Goal: Book appointment/travel/reservation

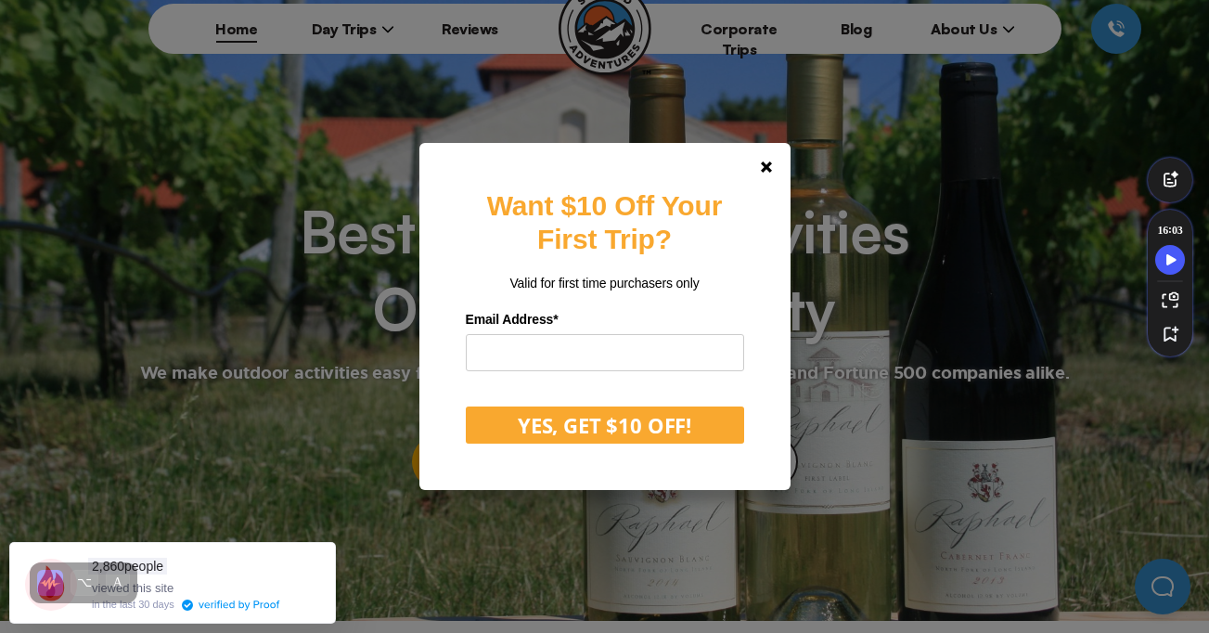
scroll to position [83, 0]
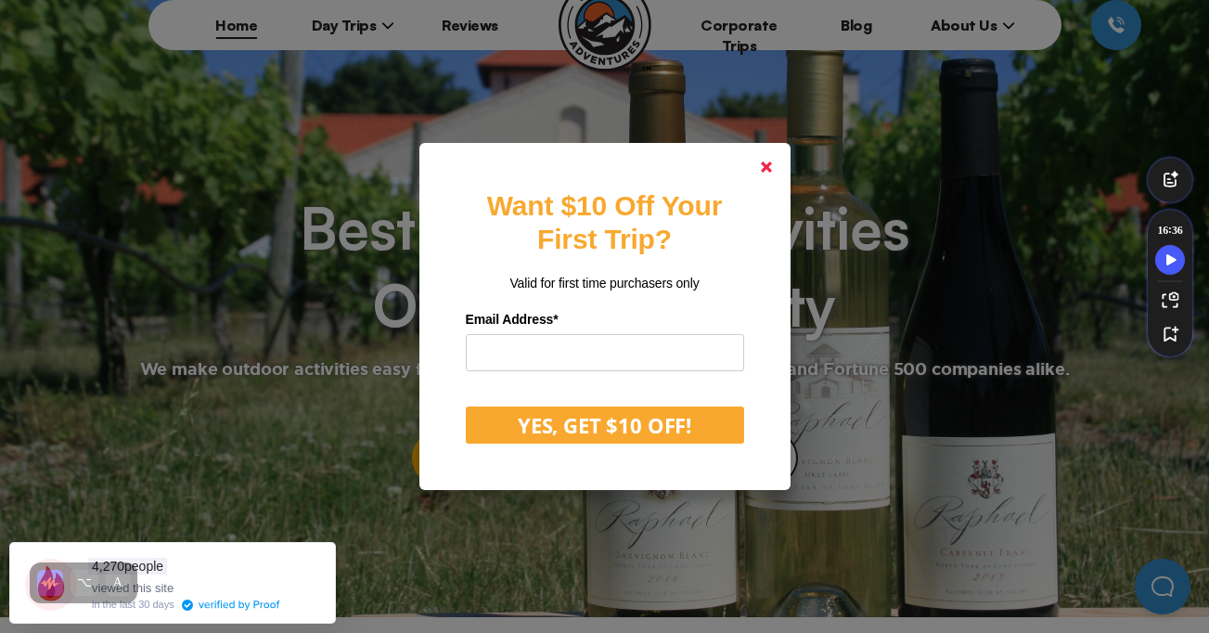
click at [758, 177] on link at bounding box center [766, 167] width 45 height 45
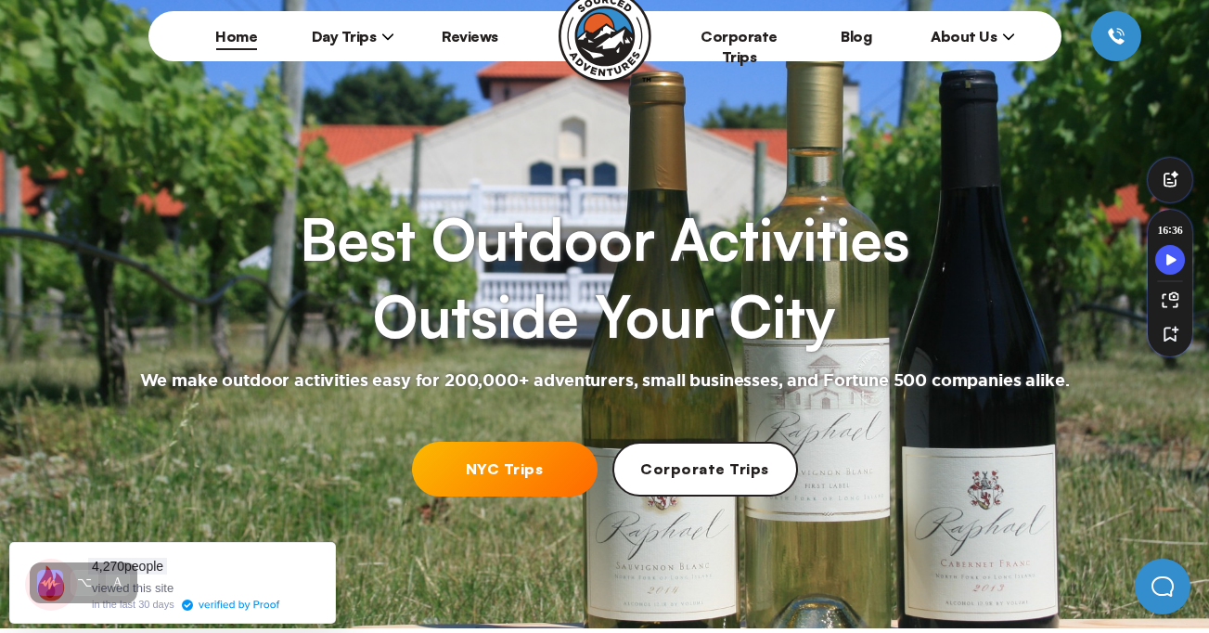
scroll to position [52, 0]
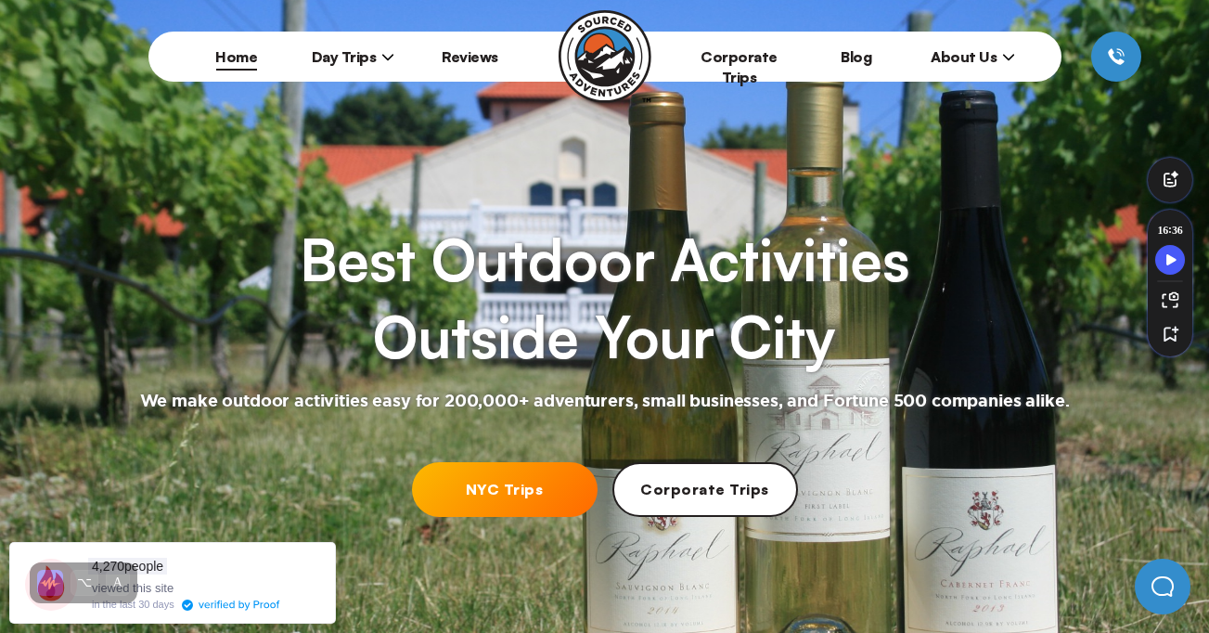
click at [341, 55] on span "Day Trips" at bounding box center [353, 56] width 83 height 19
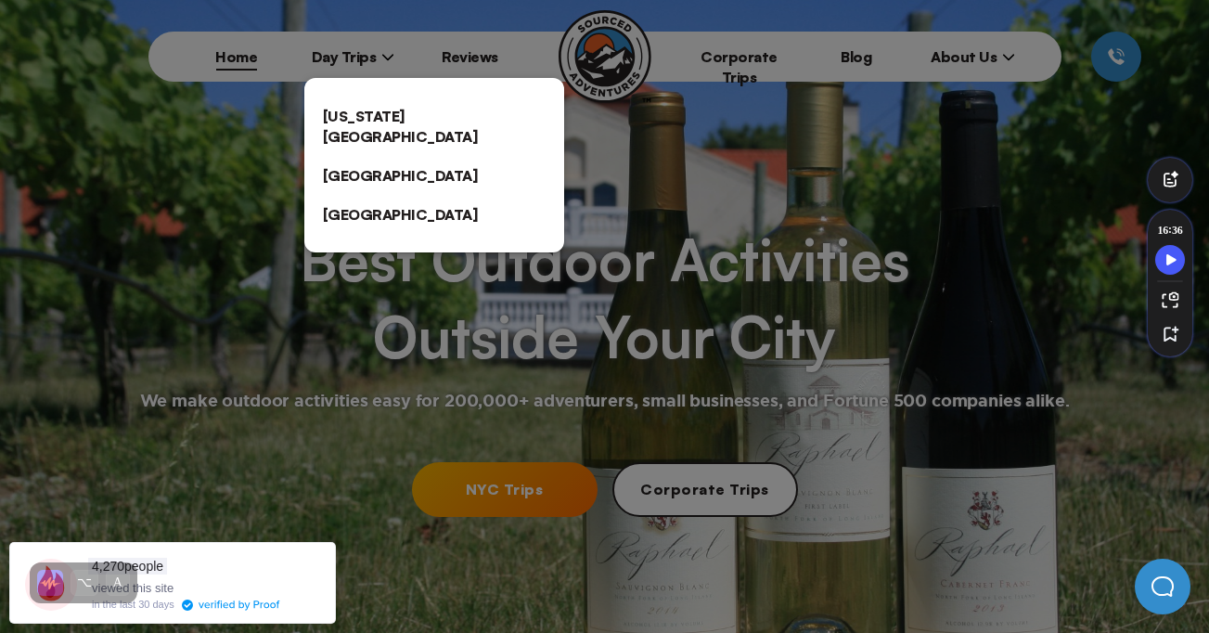
click at [365, 119] on link "[US_STATE][GEOGRAPHIC_DATA]" at bounding box center [434, 125] width 260 height 59
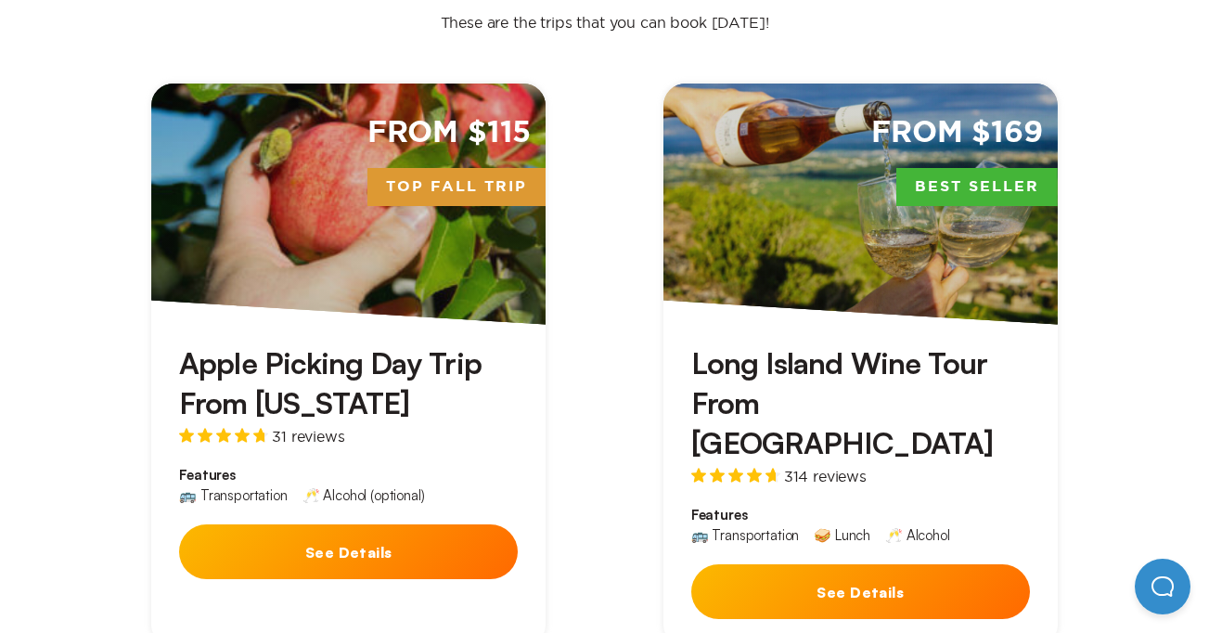
scroll to position [606, 0]
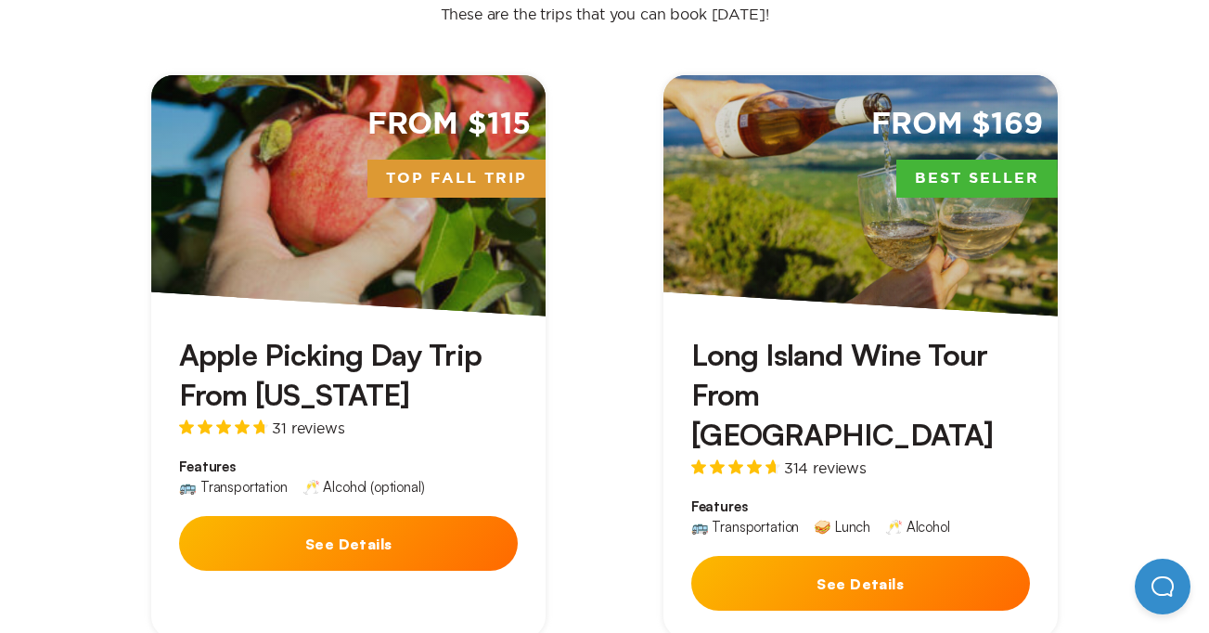
click at [340, 519] on button "See Details" at bounding box center [348, 543] width 339 height 55
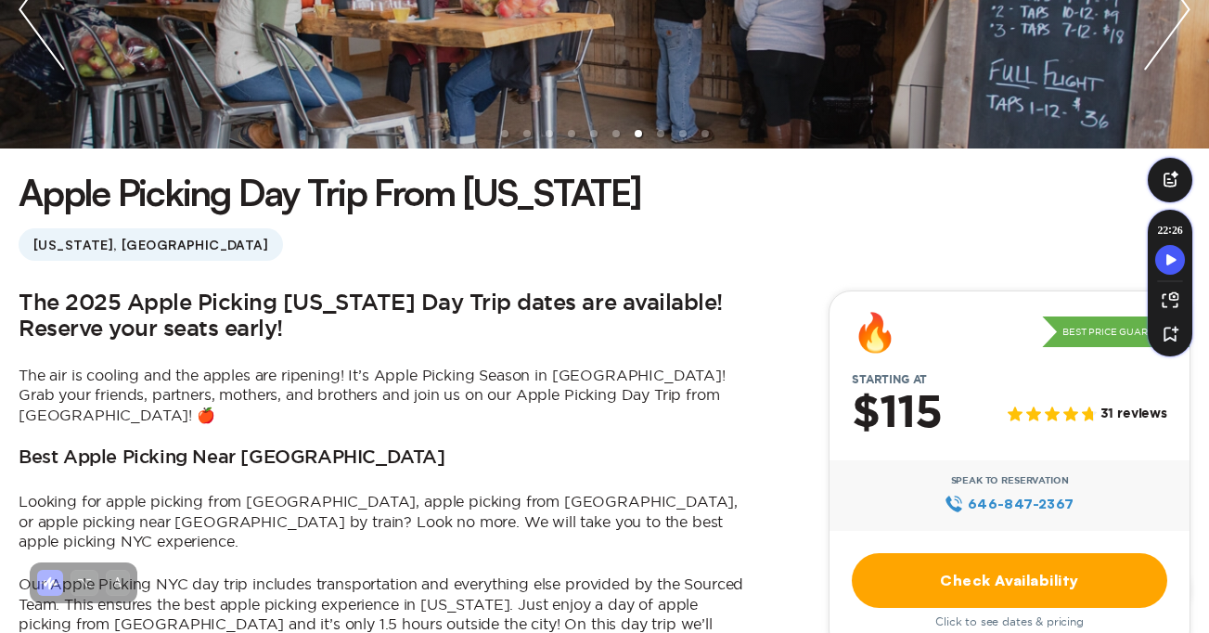
scroll to position [452, 0]
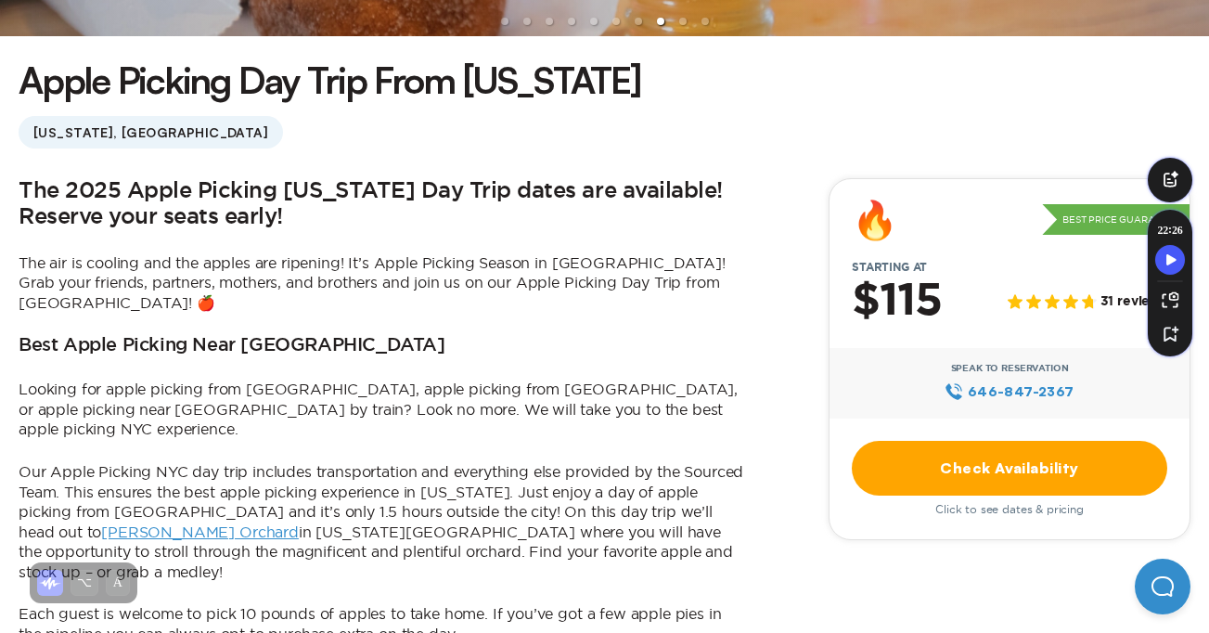
click at [890, 465] on link "Check Availability" at bounding box center [1008, 468] width 315 height 55
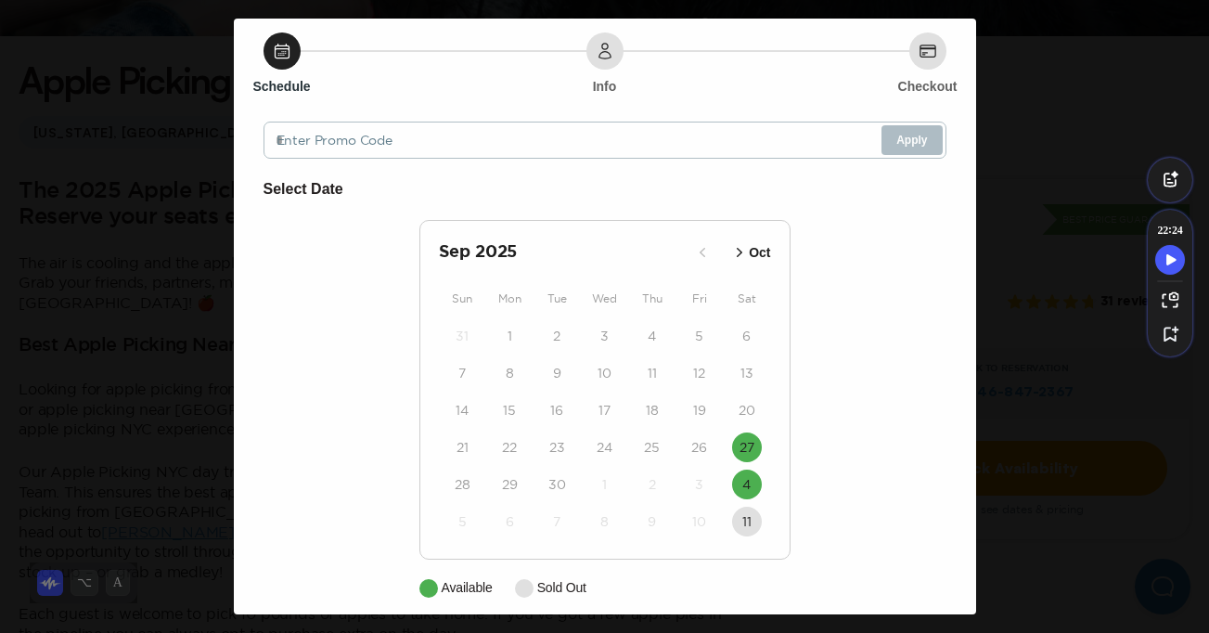
scroll to position [58, 0]
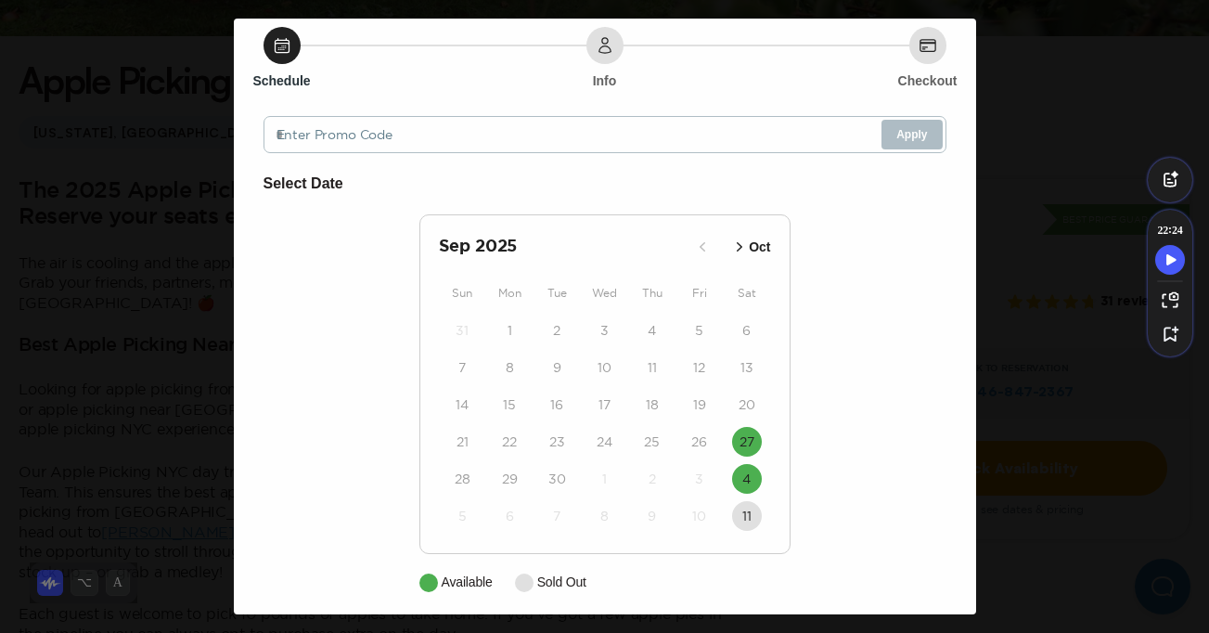
click at [1005, 126] on div "Apple Picking Day Trip from [GEOGRAPHIC_DATA] Close Schedule Info Checkout Ente…" at bounding box center [604, 316] width 1209 height 633
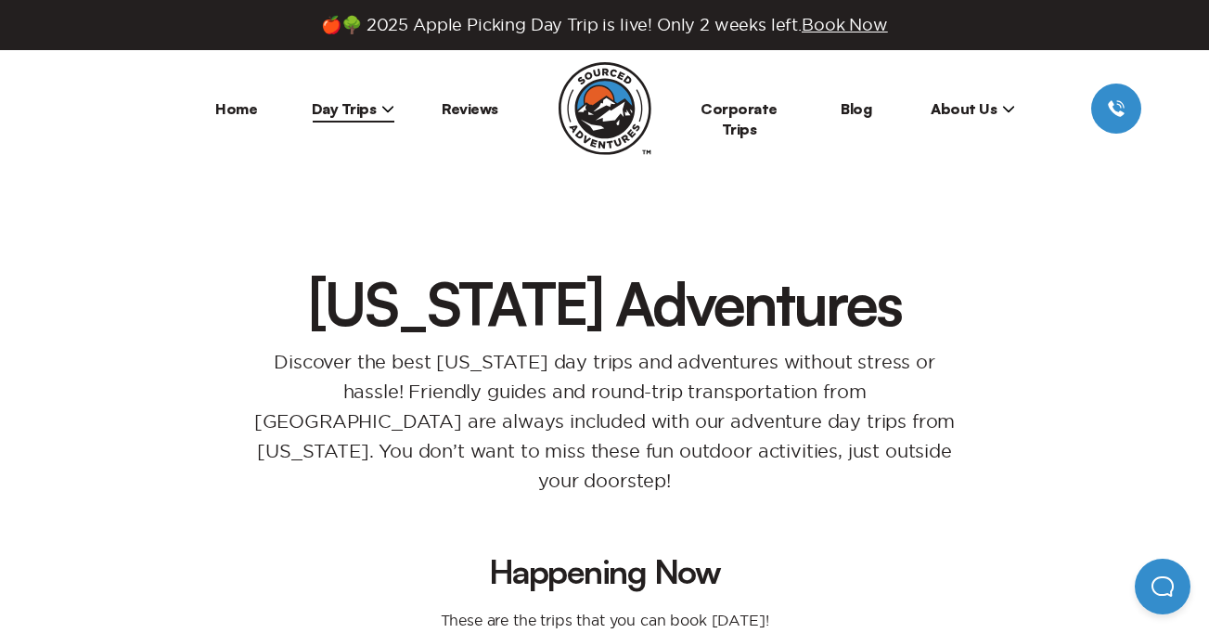
scroll to position [452, 0]
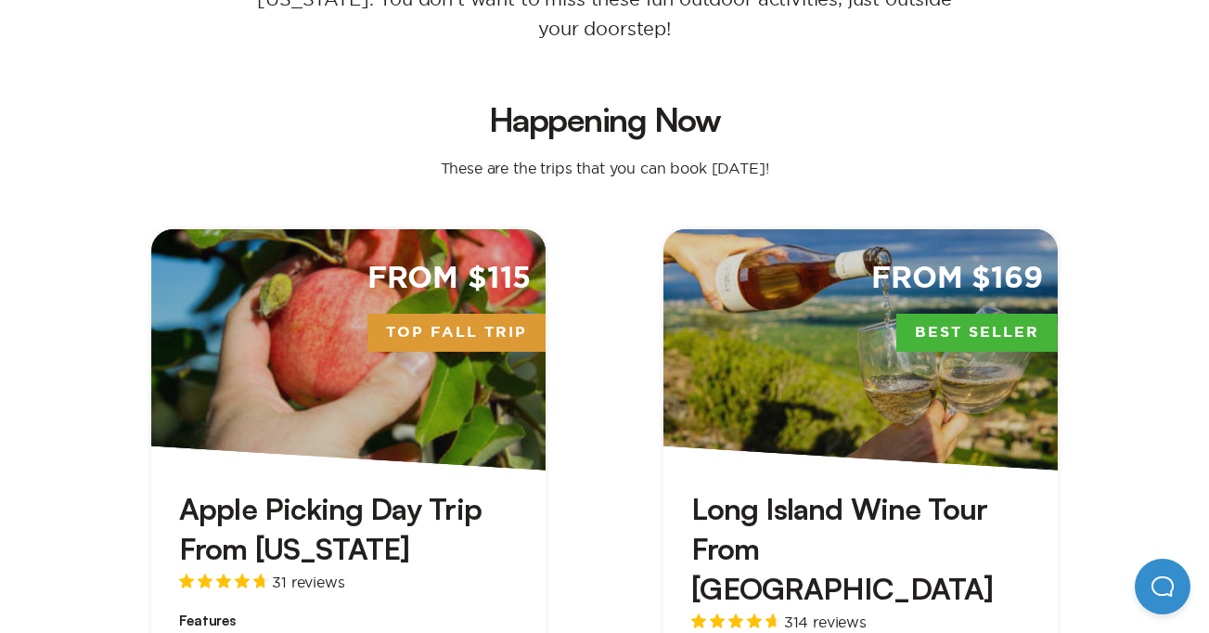
click at [324, 291] on div "From $115 Top Fall Trip" at bounding box center [348, 349] width 394 height 241
